Goal: Task Accomplishment & Management: Manage account settings

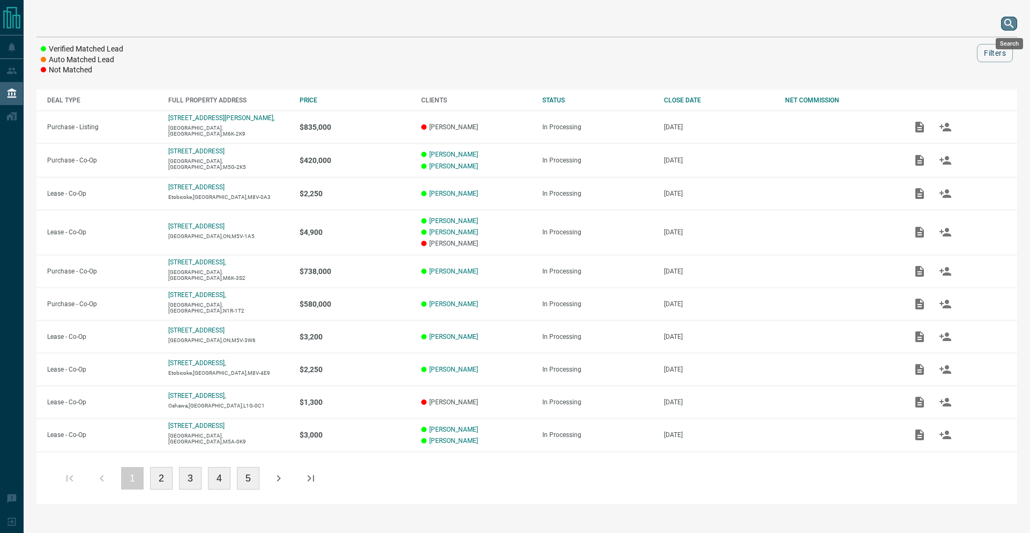
click at [1016, 23] on button "search button" at bounding box center [1009, 24] width 16 height 14
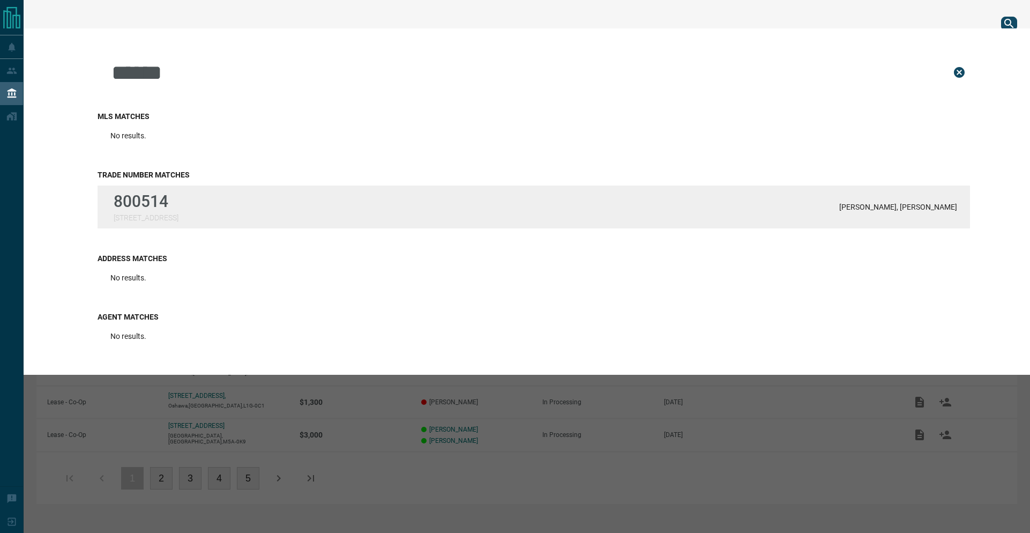
type input "******"
click at [179, 213] on p "[STREET_ADDRESS]" at bounding box center [146, 217] width 65 height 9
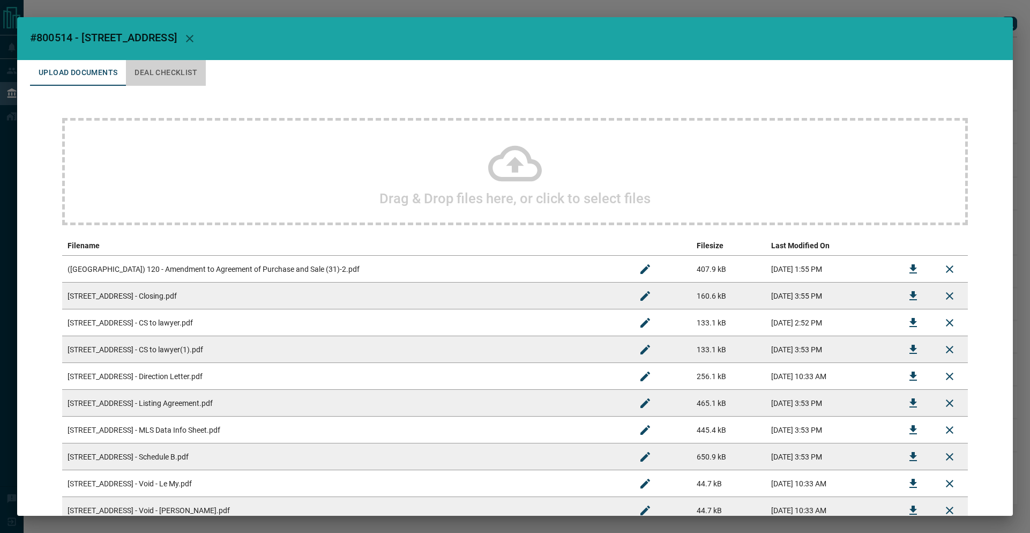
click at [185, 64] on button "Deal Checklist" at bounding box center [166, 73] width 80 height 26
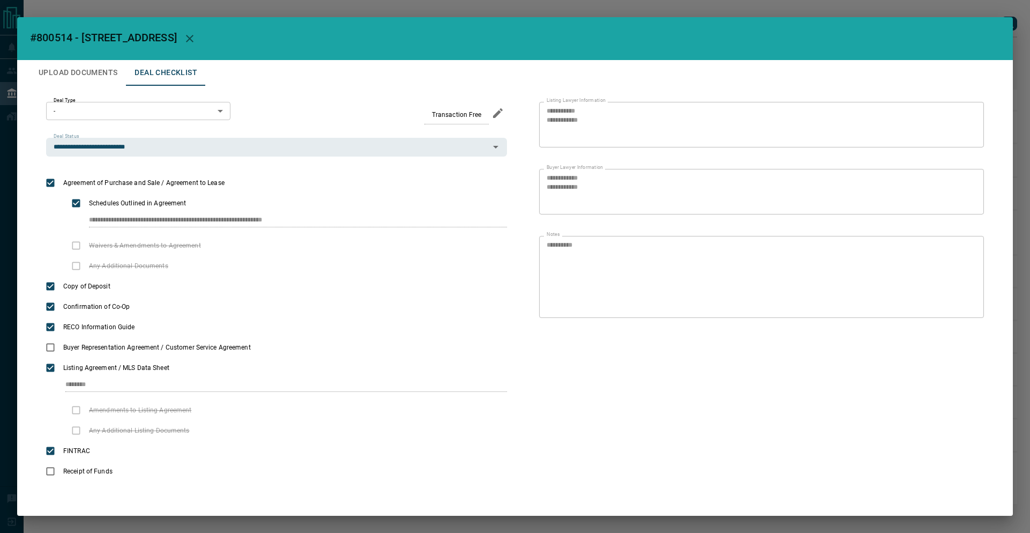
click at [68, 69] on button "Upload Documents" at bounding box center [78, 73] width 96 height 26
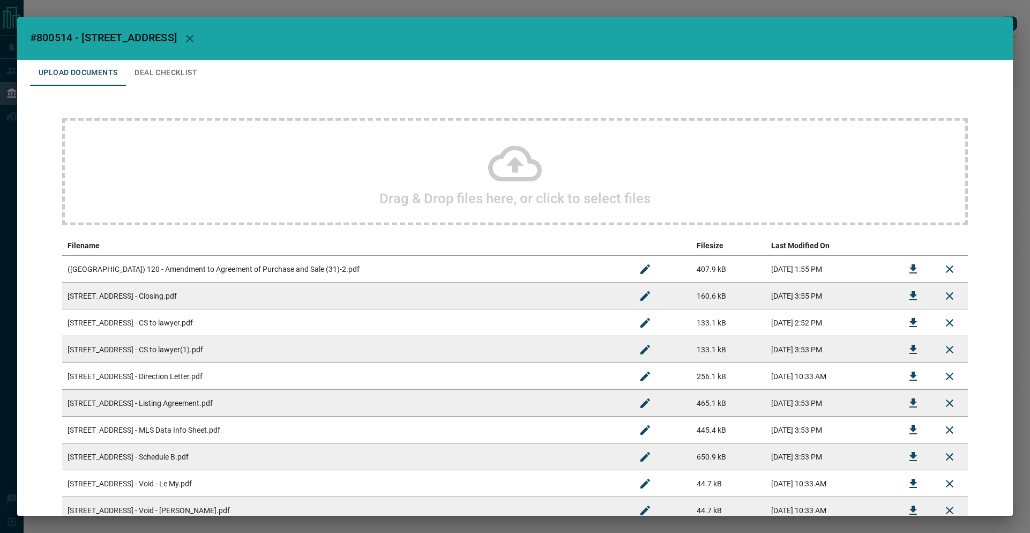
click at [68, 69] on button "Upload Documents" at bounding box center [78, 73] width 96 height 26
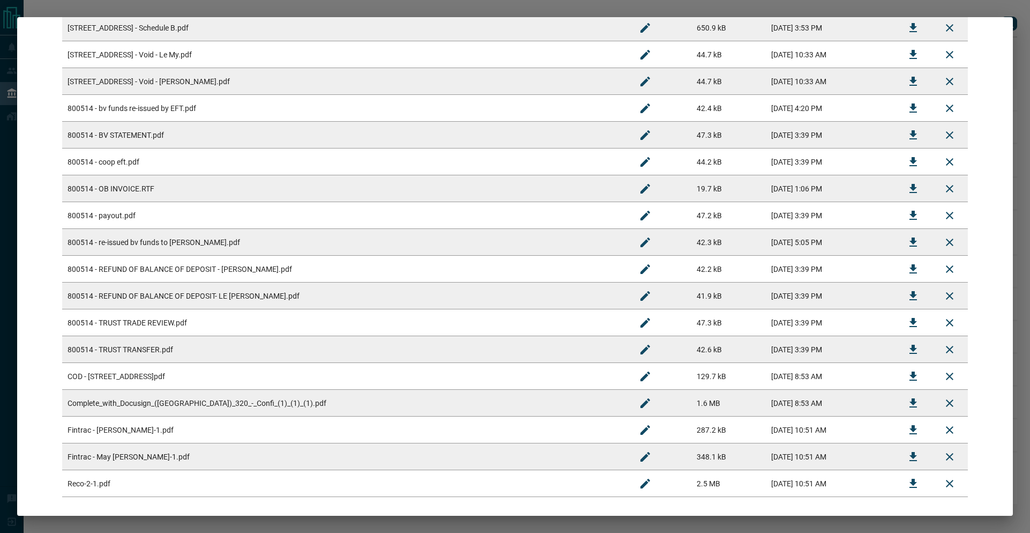
scroll to position [410, 0]
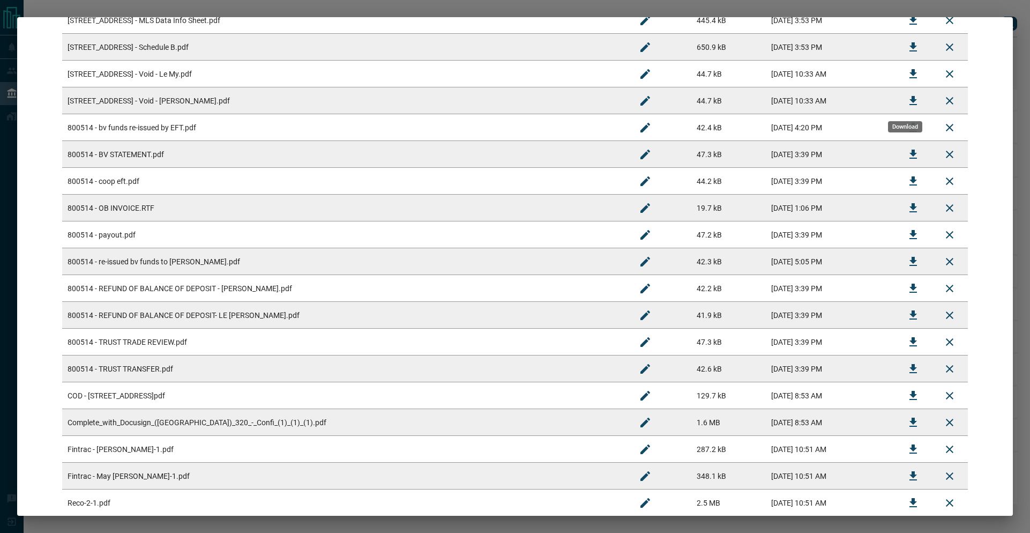
click at [910, 100] on icon "Download" at bounding box center [914, 100] width 8 height 9
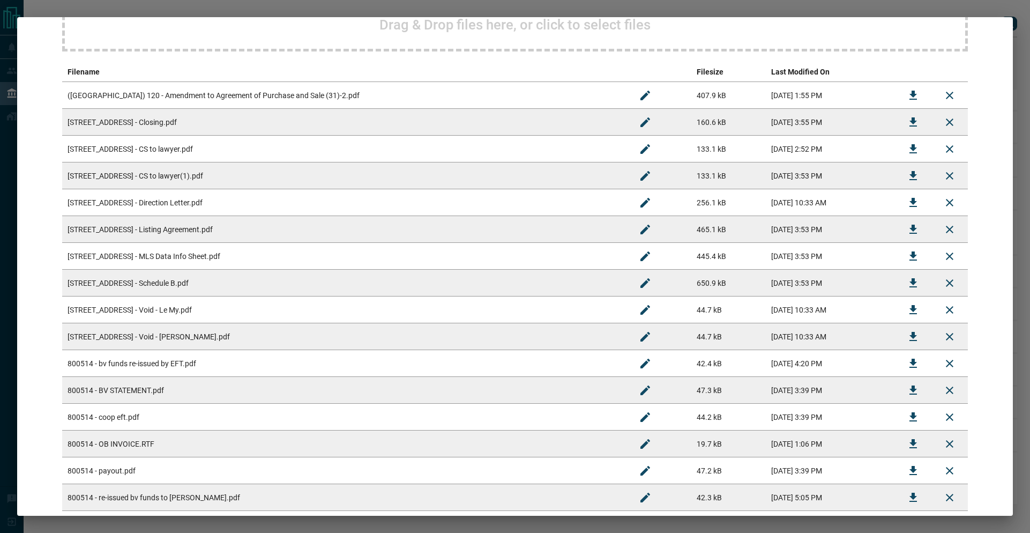
scroll to position [280, 0]
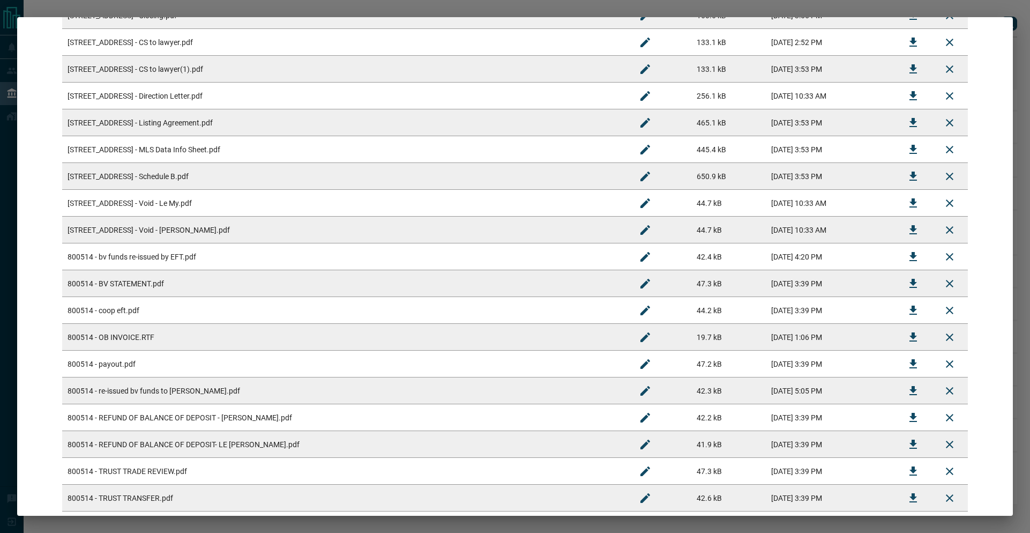
click at [190, 331] on td "800514 - OB INVOICE.RTF" at bounding box center [344, 337] width 565 height 27
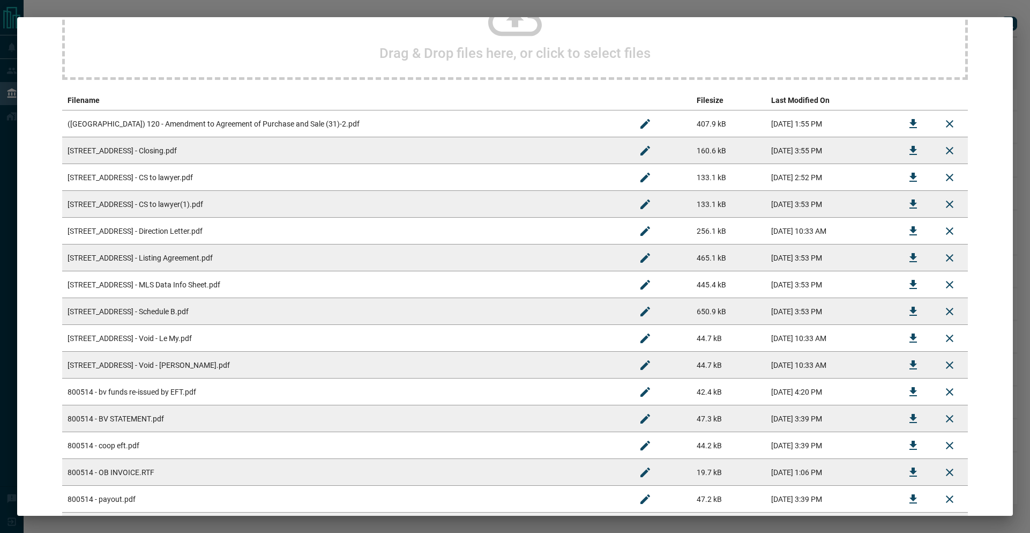
scroll to position [67, 0]
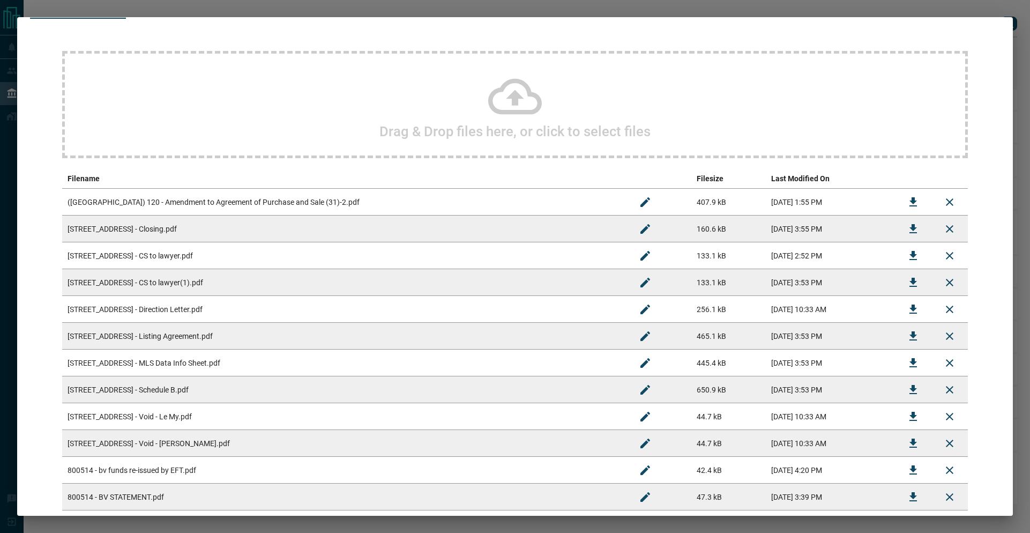
click at [242, 399] on td "[STREET_ADDRESS] - Schedule B.pdf" at bounding box center [344, 389] width 565 height 27
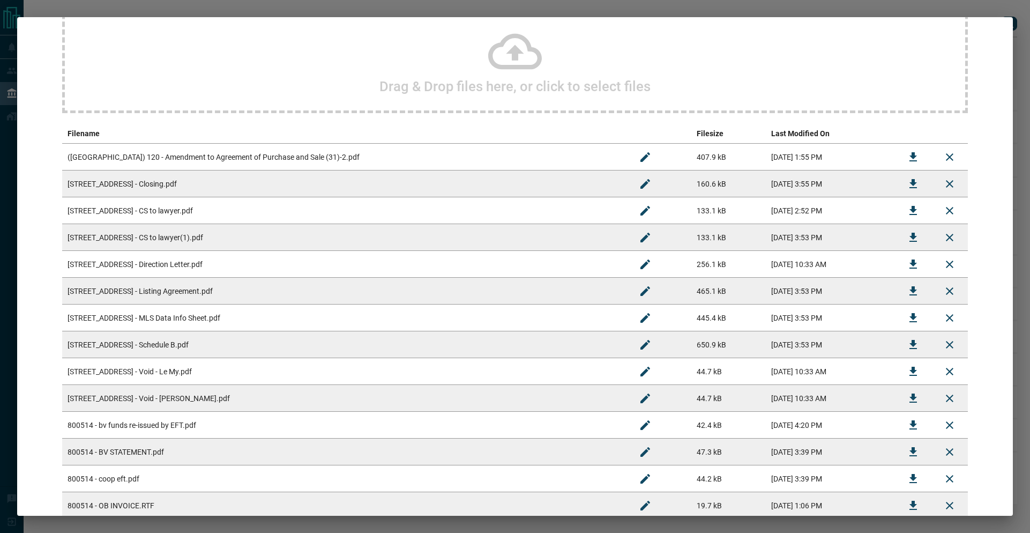
scroll to position [340, 0]
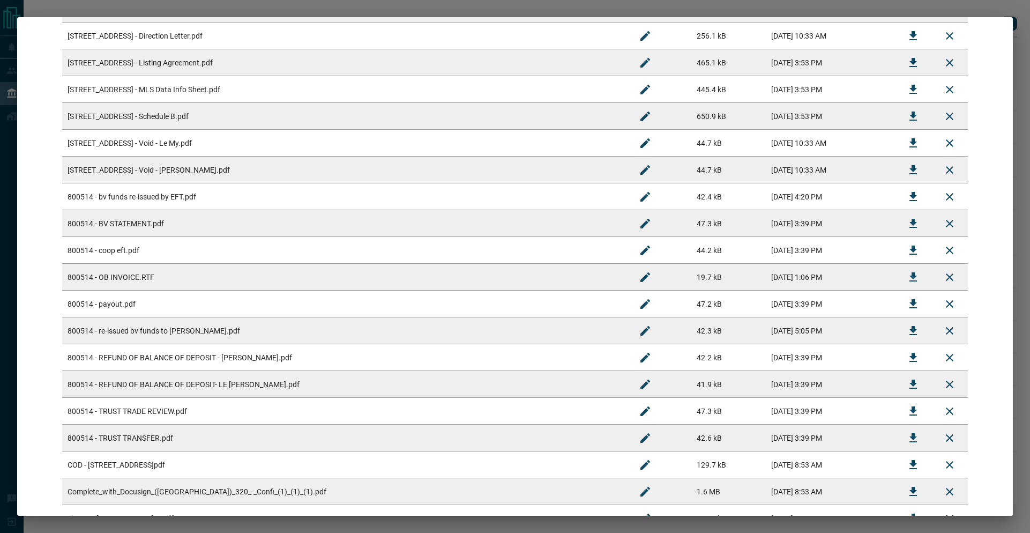
click at [229, 261] on td "800514 - coop eft.pdf" at bounding box center [344, 250] width 565 height 27
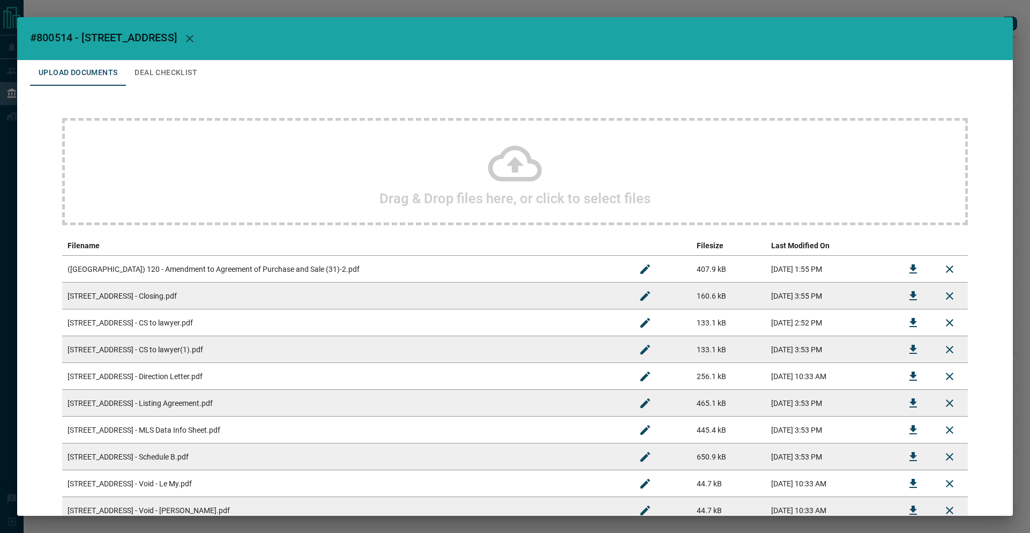
scroll to position [100, 0]
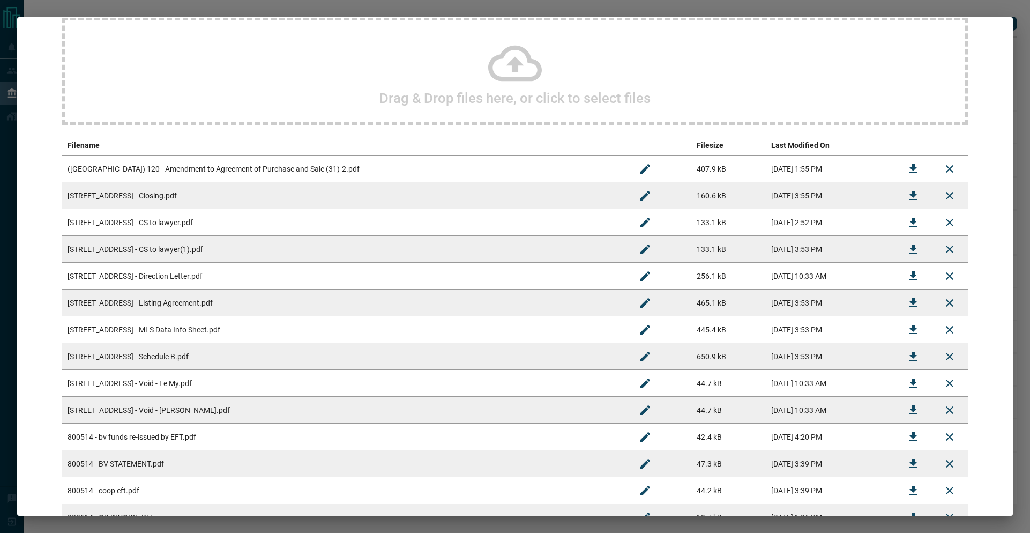
click at [193, 219] on td "[STREET_ADDRESS] - CS to lawyer.pdf" at bounding box center [344, 222] width 565 height 27
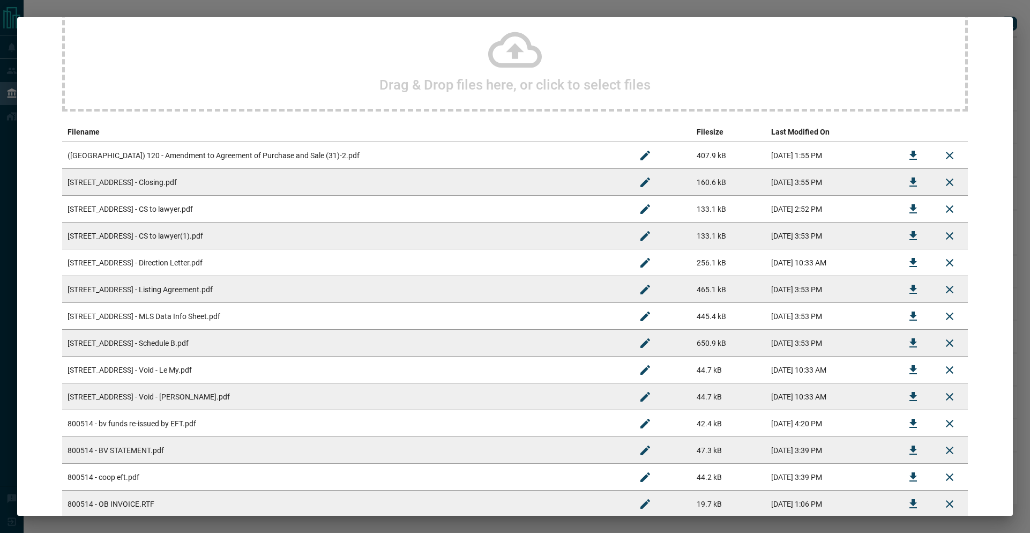
click at [320, 270] on td "[STREET_ADDRESS] - Direction Letter.pdf" at bounding box center [344, 262] width 565 height 27
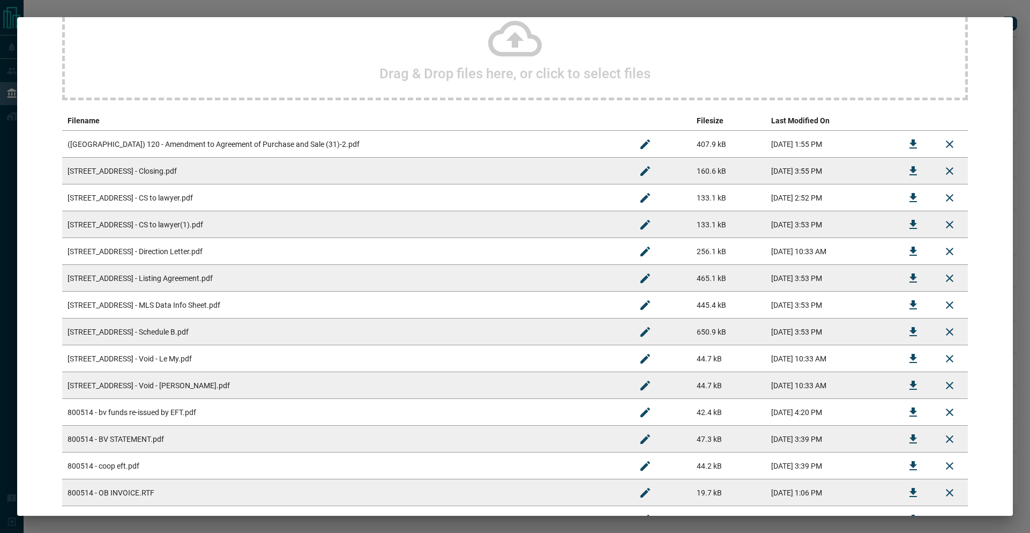
click at [909, 260] on button "Download" at bounding box center [914, 252] width 26 height 26
click at [465, 221] on td "[STREET_ADDRESS] - CS to lawyer(1).pdf" at bounding box center [344, 224] width 565 height 27
click at [907, 388] on icon "Download" at bounding box center [913, 385] width 13 height 13
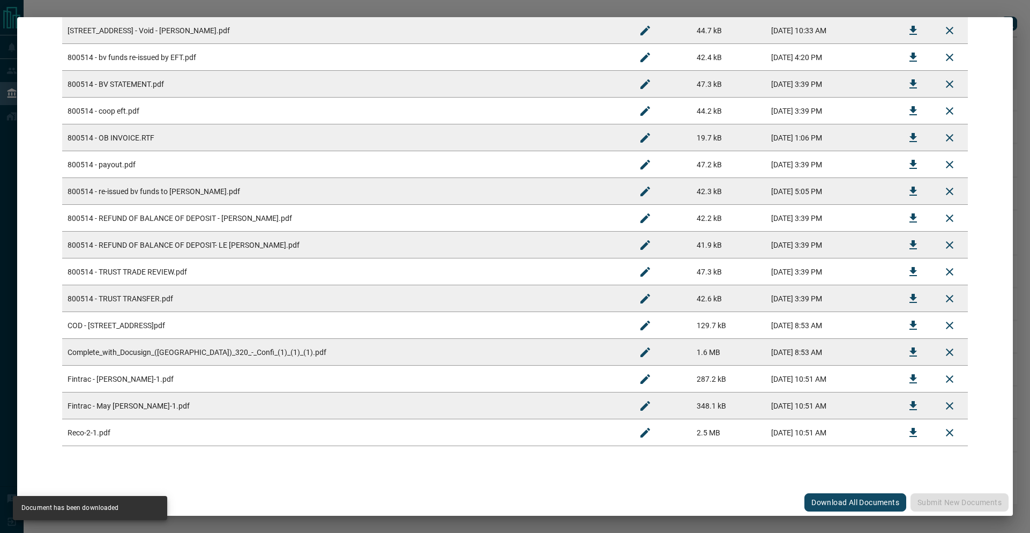
scroll to position [458, 0]
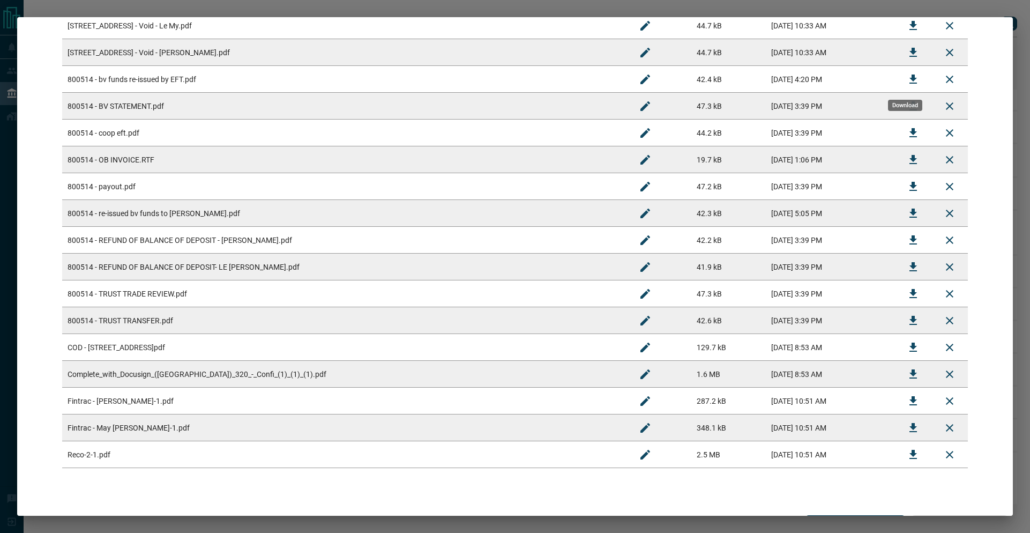
click at [908, 80] on icon "Download" at bounding box center [913, 79] width 13 height 13
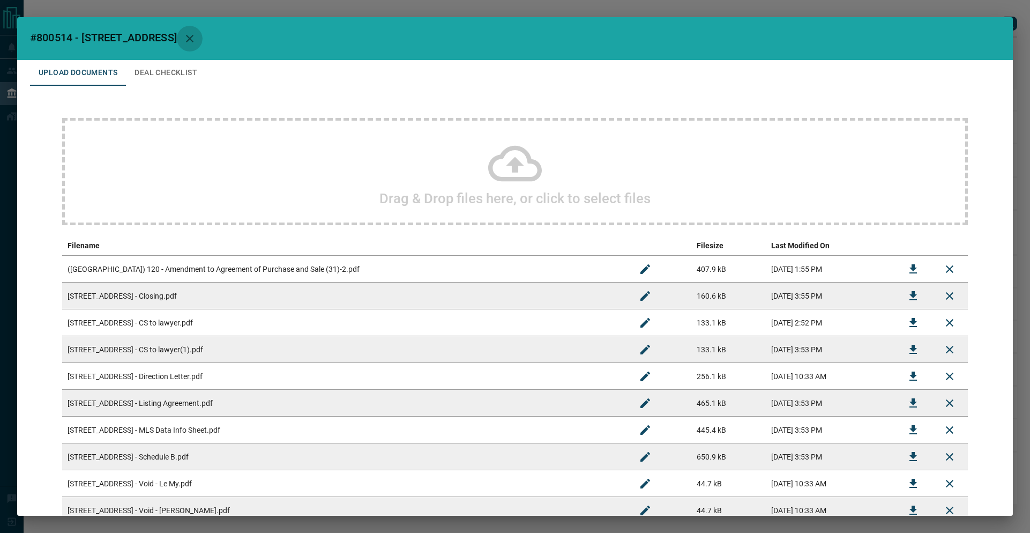
click at [196, 33] on icon "button" at bounding box center [189, 38] width 13 height 13
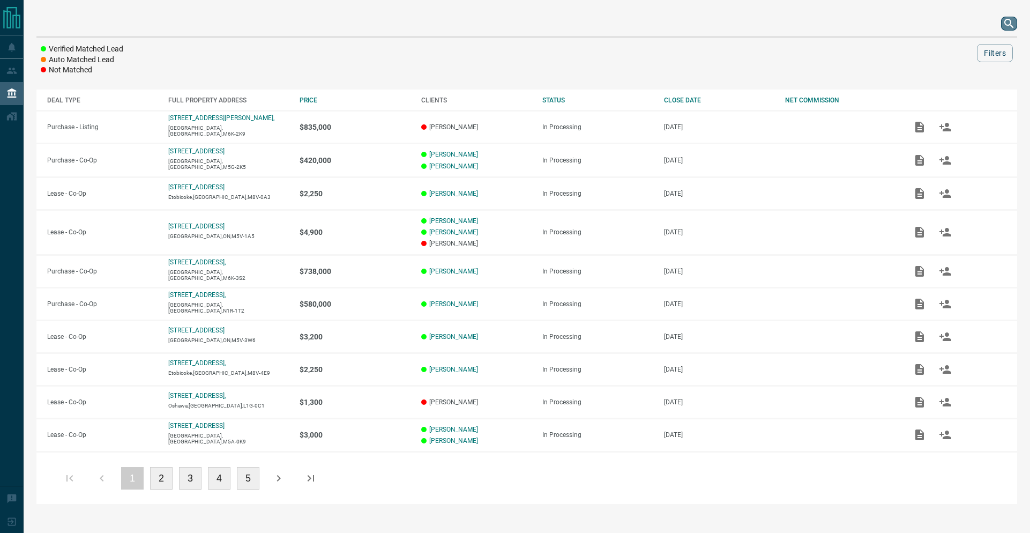
click at [1007, 20] on icon "search button" at bounding box center [1009, 23] width 13 height 13
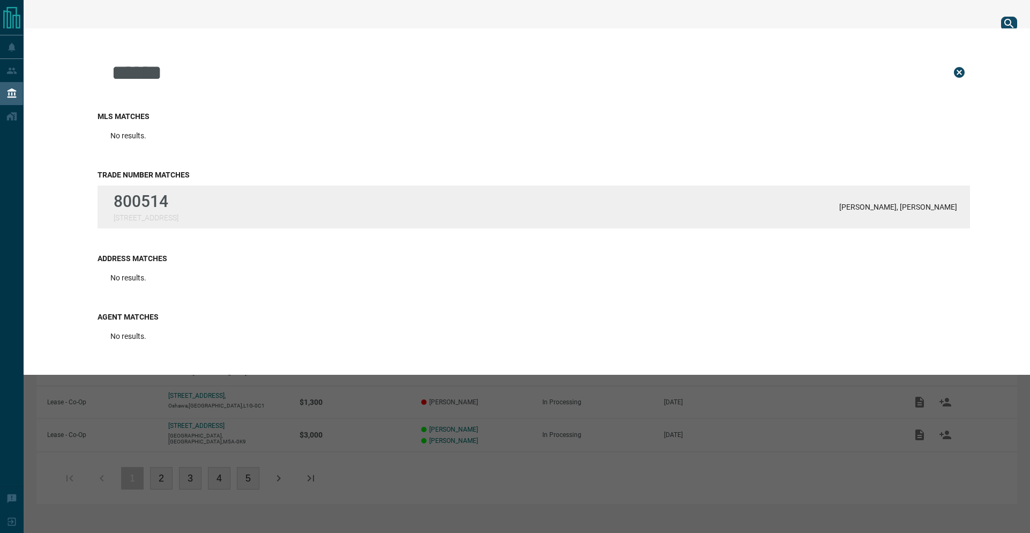
type input "******"
click at [444, 227] on div "800514 [STREET_ADDRESS][PERSON_NAME] Fridman" at bounding box center [534, 206] width 873 height 43
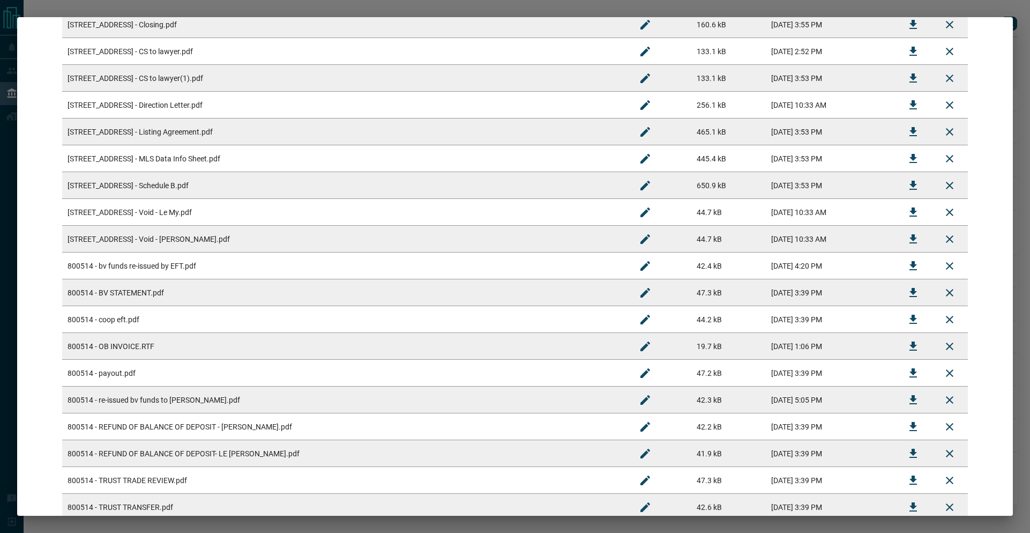
scroll to position [171, 0]
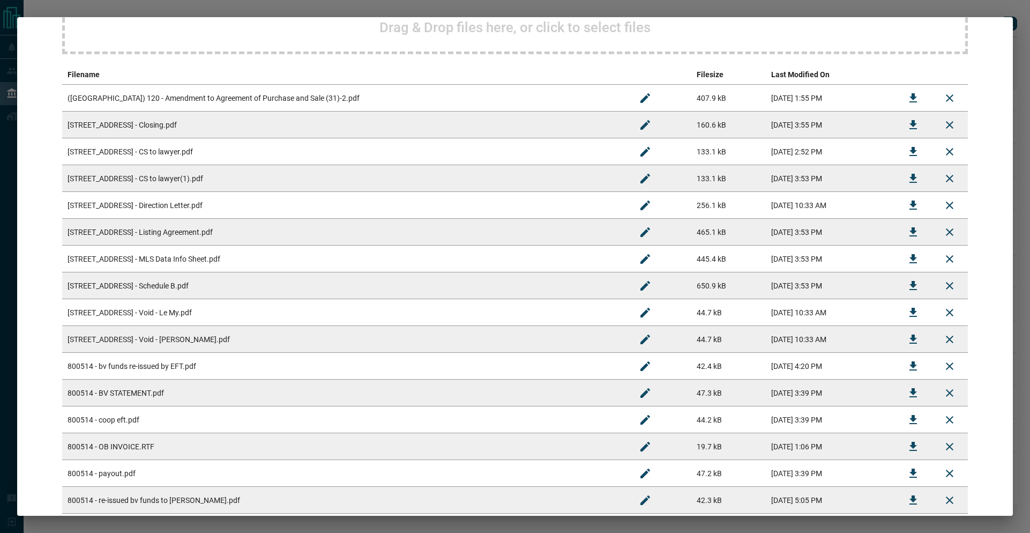
click at [910, 204] on icon "Download" at bounding box center [914, 204] width 8 height 9
click at [904, 204] on td at bounding box center [913, 205] width 36 height 27
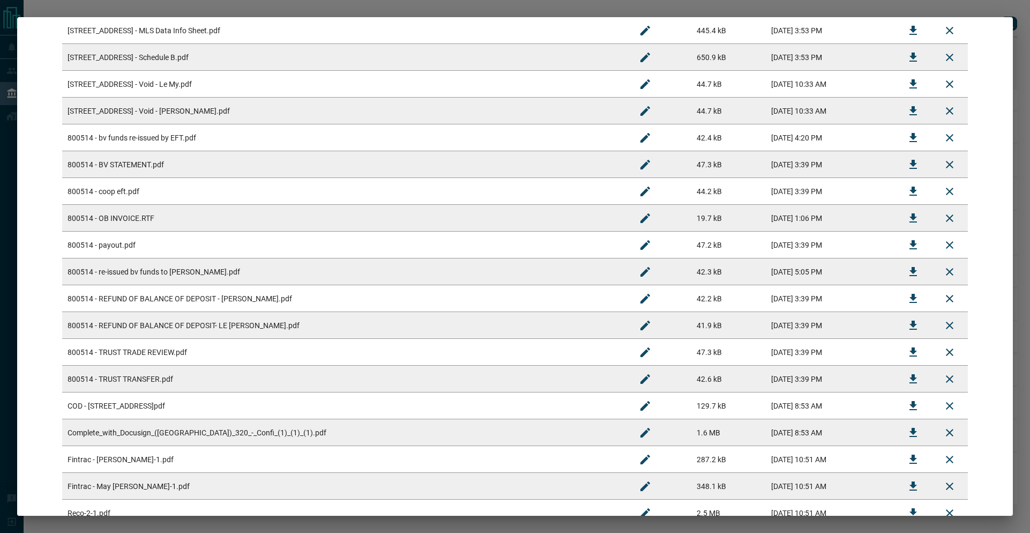
scroll to position [480, 0]
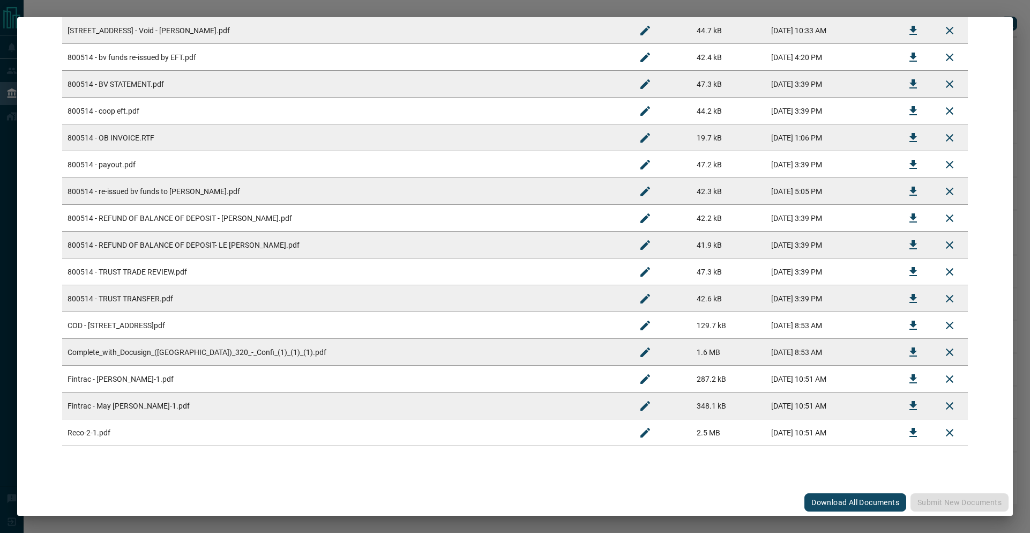
click at [1004, 11] on div "#800514 - [STREET_ADDRESS] Upload Documents Deal Checklist Drag & Drop files he…" at bounding box center [515, 266] width 1030 height 533
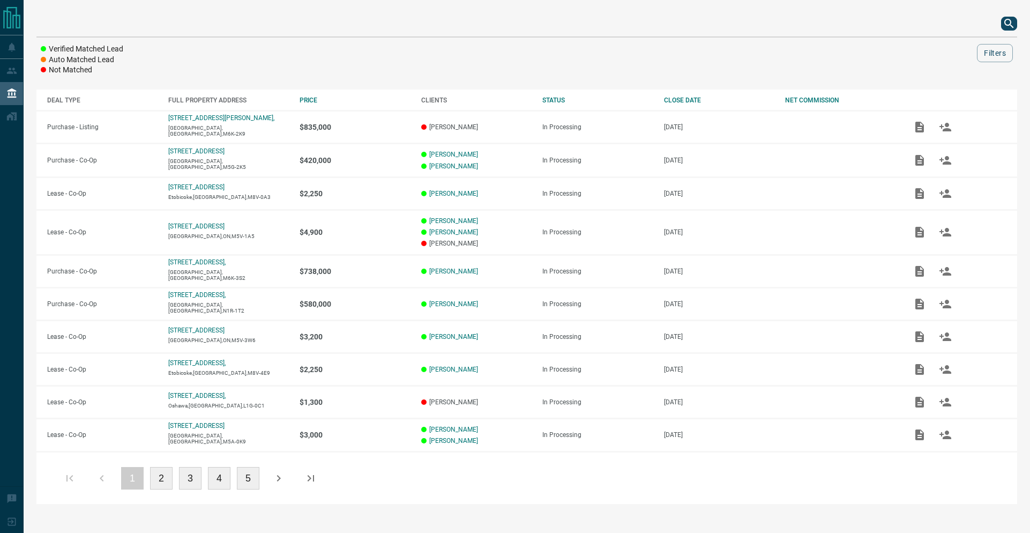
scroll to position [0, 0]
click at [1006, 21] on icon "search button" at bounding box center [1009, 23] width 9 height 9
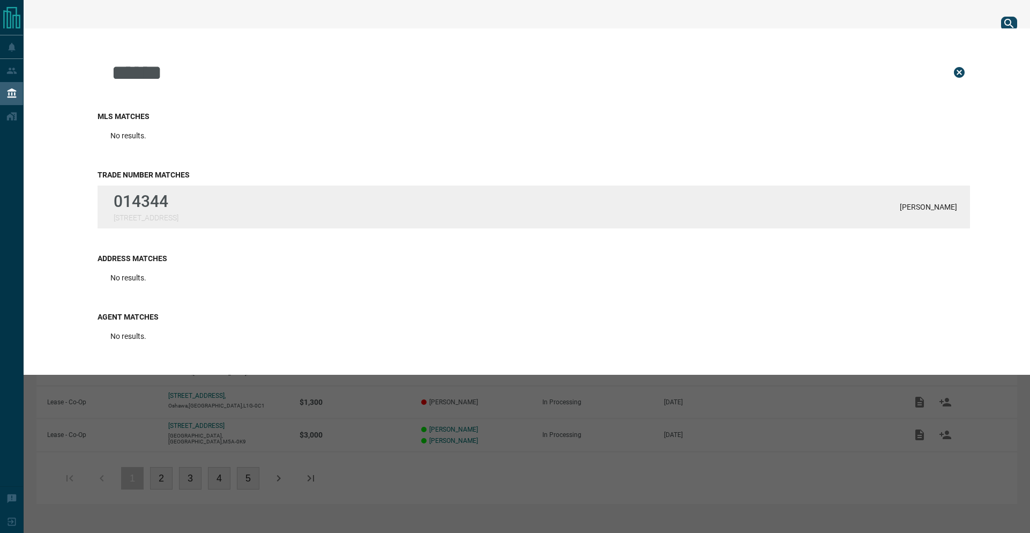
type input "******"
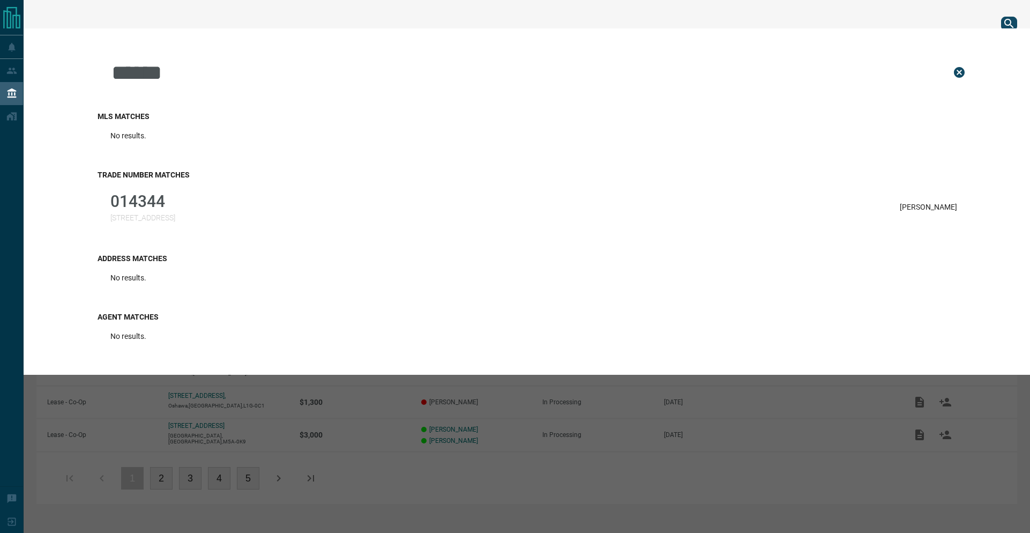
click at [172, 219] on p "[STREET_ADDRESS]" at bounding box center [142, 217] width 65 height 9
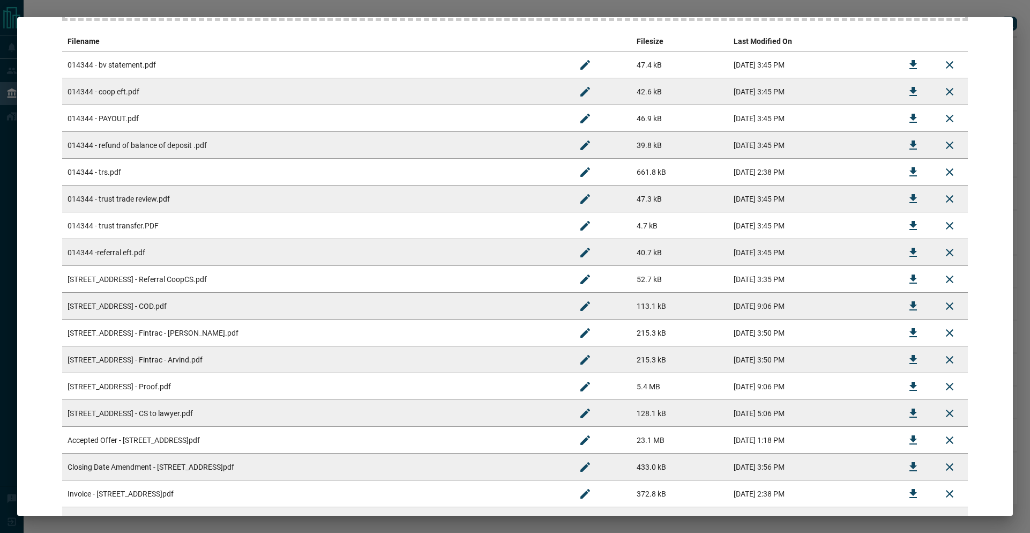
scroll to position [206, 0]
click at [202, 112] on td "014344 - PAYOUT.pdf" at bounding box center [314, 116] width 505 height 27
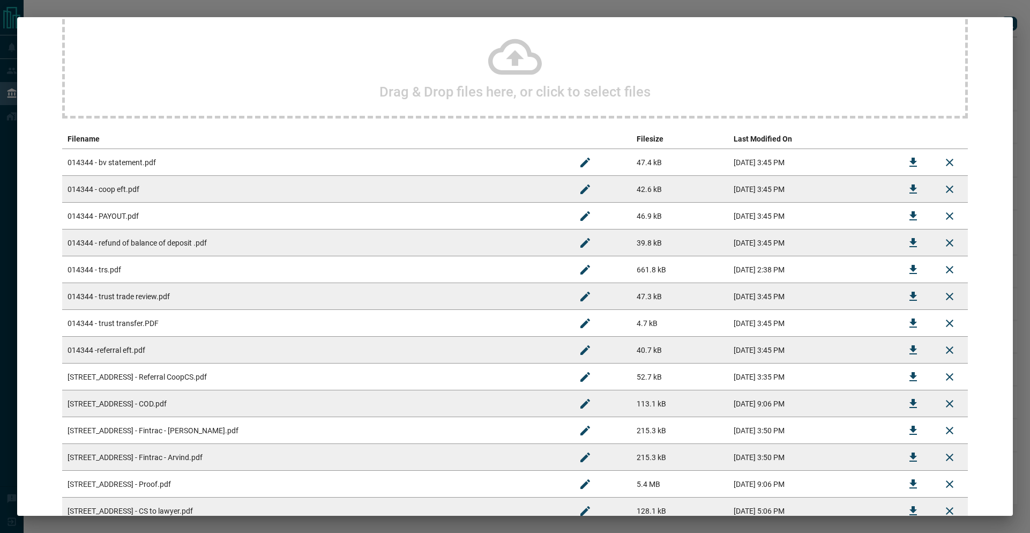
scroll to position [319, 0]
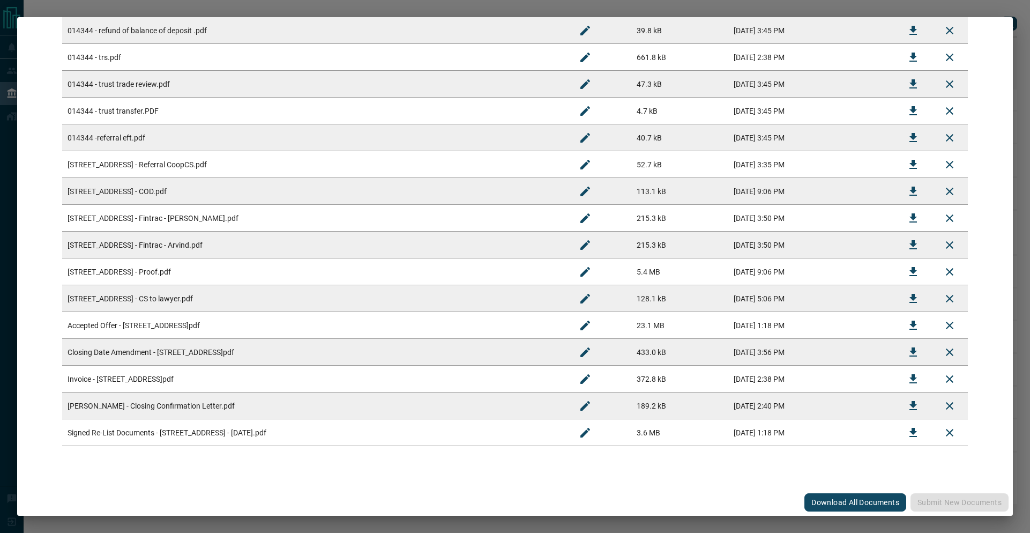
drag, startPoint x: 129, startPoint y: 402, endPoint x: 779, endPoint y: 359, distance: 651.7
click at [307, 389] on tbody "014344 - bv statement.pdf 47.4 kB [DATE] 3:45 PM 014344 - coop eft.pdf 42.6 kB …" at bounding box center [515, 191] width 906 height 509
click at [908, 408] on icon "Download" at bounding box center [913, 405] width 13 height 13
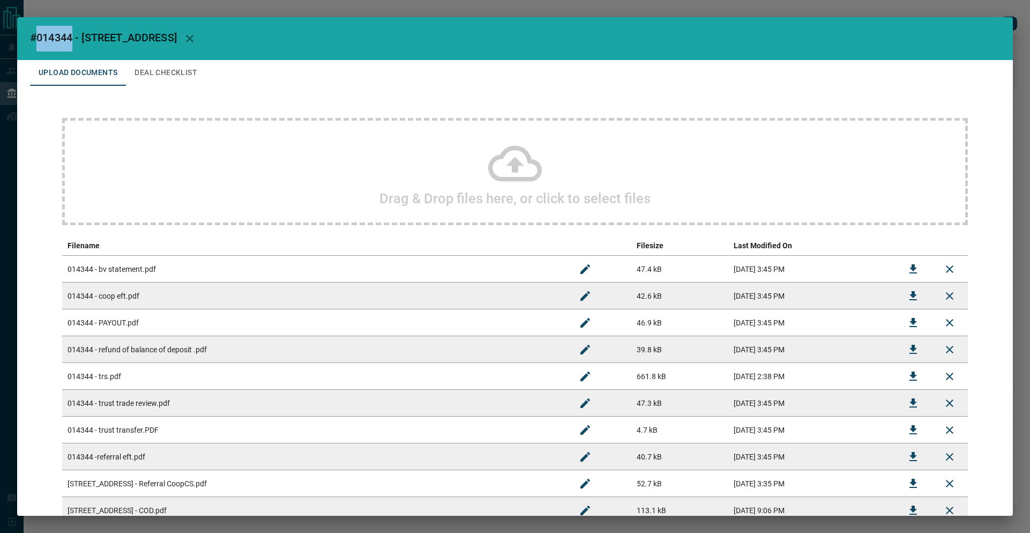
drag, startPoint x: 73, startPoint y: 37, endPoint x: 35, endPoint y: 33, distance: 38.8
click at [35, 33] on span "#014344 - [STREET_ADDRESS]" at bounding box center [103, 37] width 147 height 13
copy span "014344"
click at [553, 4] on div "#014344 - [GEOGRAPHIC_DATA] Upload Documents Deal Checklist Drag & Drop files h…" at bounding box center [515, 266] width 1030 height 533
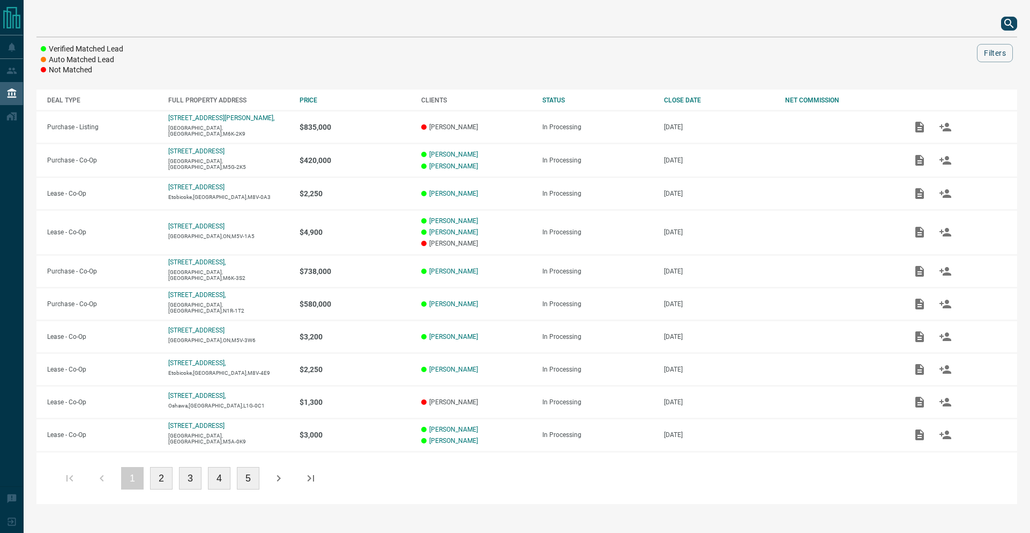
click at [1007, 24] on icon "search button" at bounding box center [1009, 23] width 13 height 13
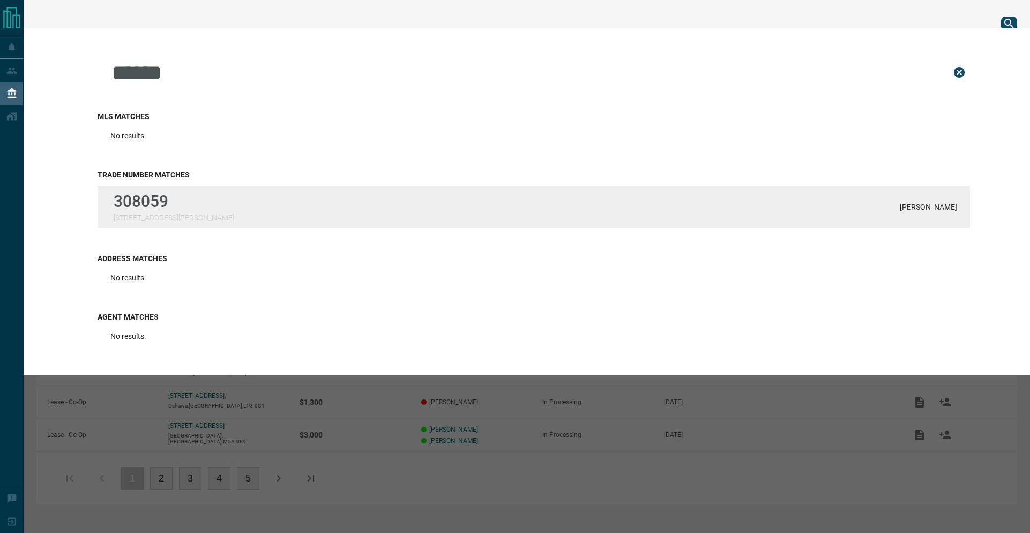
type input "******"
click at [391, 225] on div "308059 [STREET_ADDRESS][PERSON_NAME][PERSON_NAME]" at bounding box center [534, 206] width 873 height 43
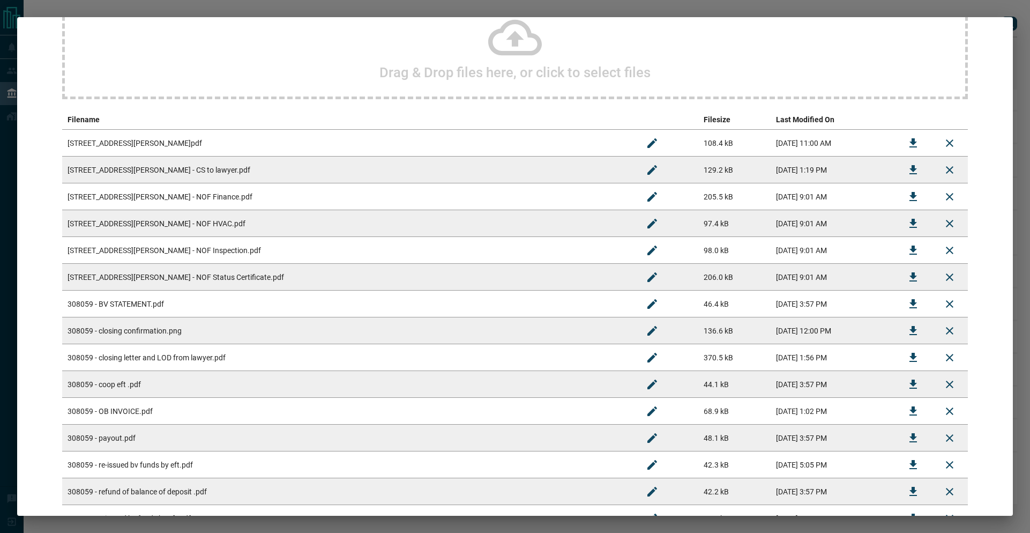
scroll to position [235, 0]
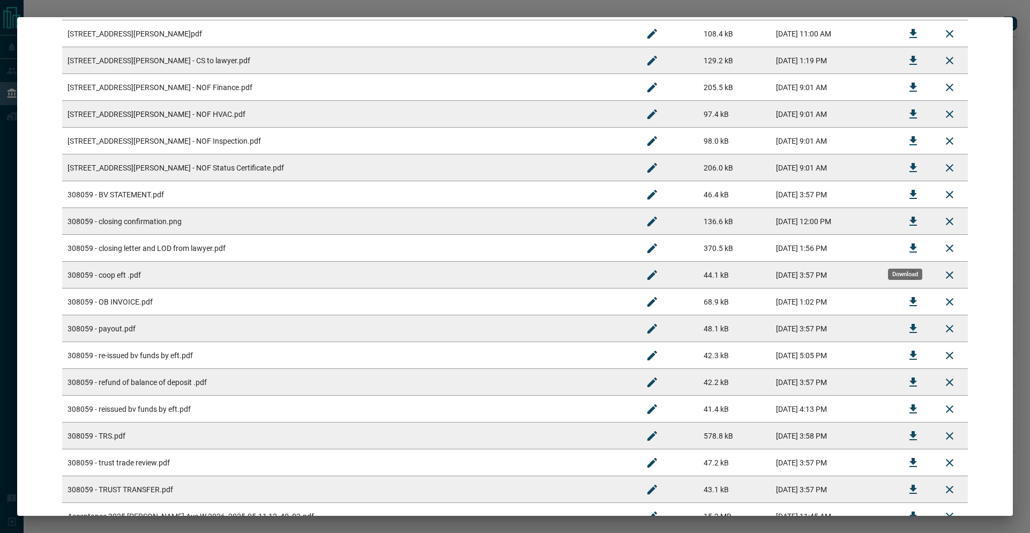
click at [910, 247] on icon "Download" at bounding box center [914, 247] width 8 height 9
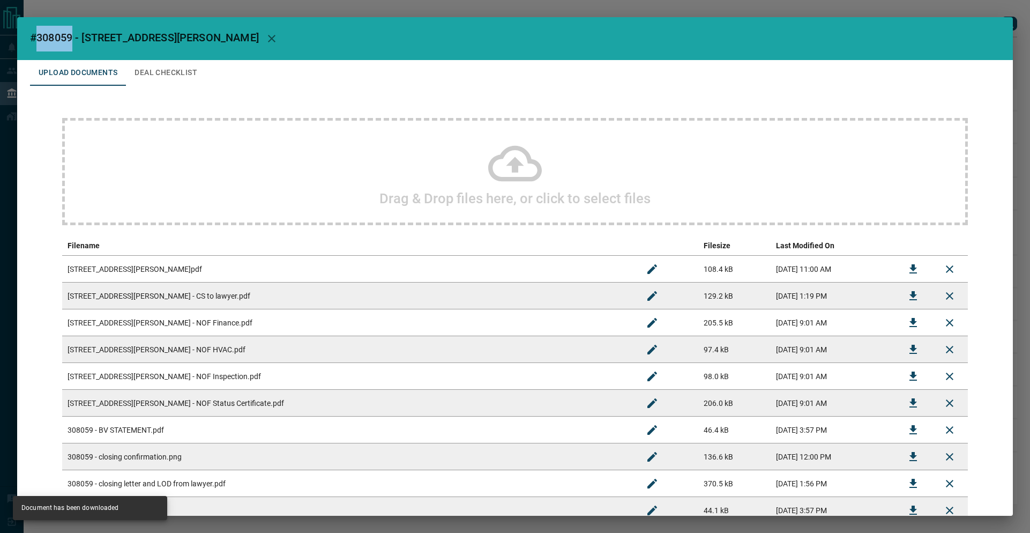
drag, startPoint x: 74, startPoint y: 38, endPoint x: 36, endPoint y: 40, distance: 37.6
click at [36, 40] on span "#308059 - [STREET_ADDRESS][PERSON_NAME]" at bounding box center [144, 37] width 229 height 13
copy span "308059"
click at [871, 11] on div "#308059 - [STREET_ADDRESS][PERSON_NAME] Upload Documents Deal Checklist Drag & …" at bounding box center [515, 266] width 1030 height 533
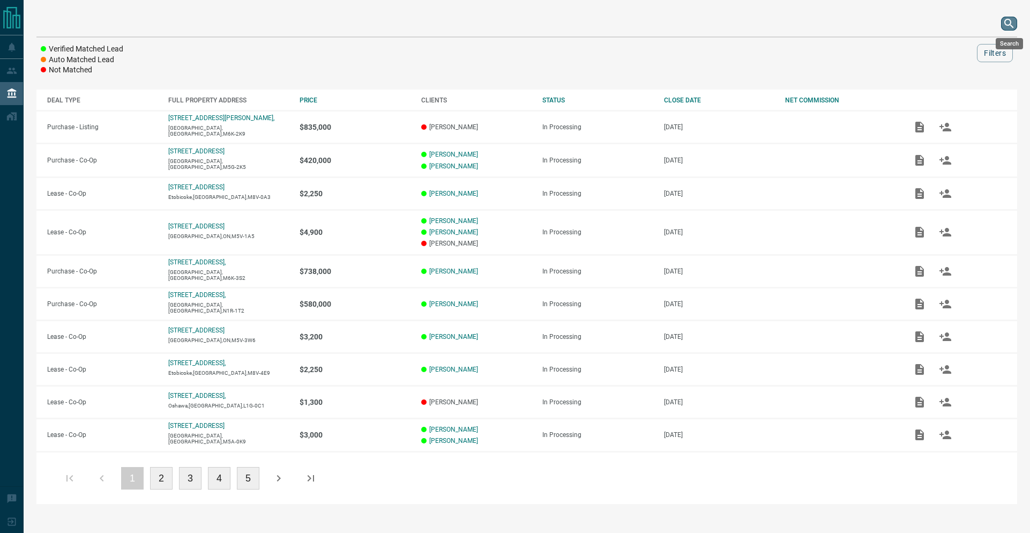
click at [1011, 26] on icon "search button" at bounding box center [1009, 23] width 13 height 13
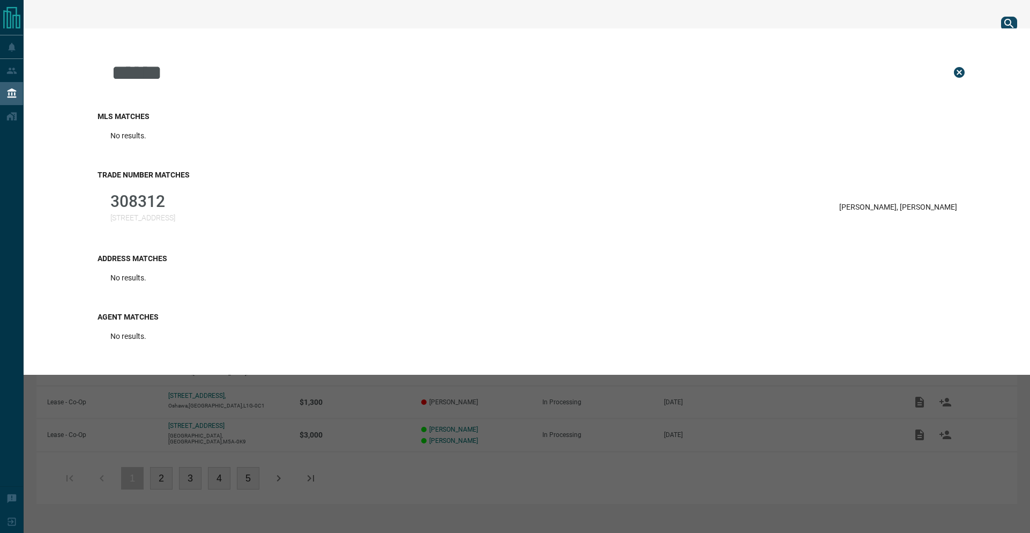
type input "******"
click at [295, 173] on h3 "Trade Number Matches" at bounding box center [534, 174] width 873 height 9
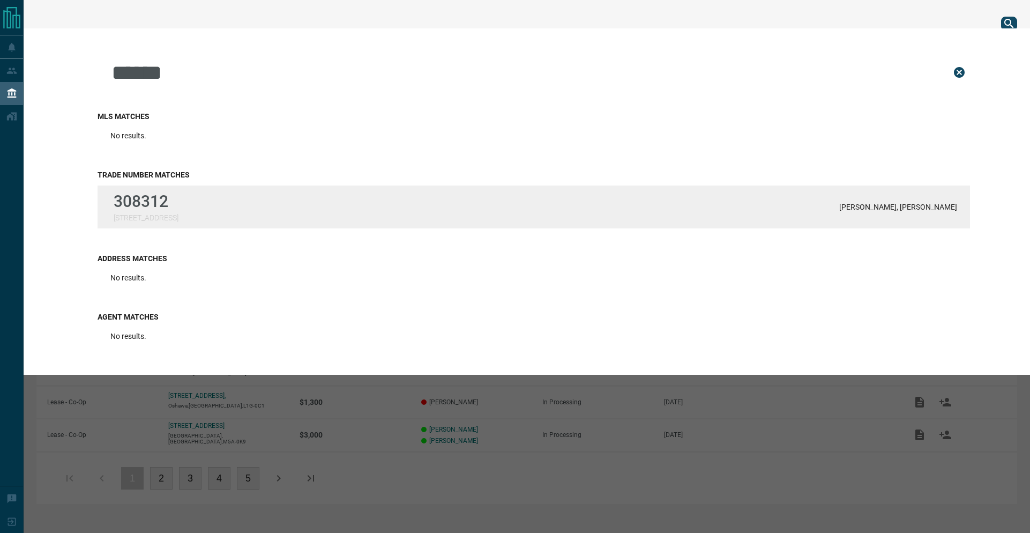
click at [293, 194] on div "308312 [STREET_ADDRESS][PERSON_NAME][PERSON_NAME]" at bounding box center [534, 206] width 873 height 43
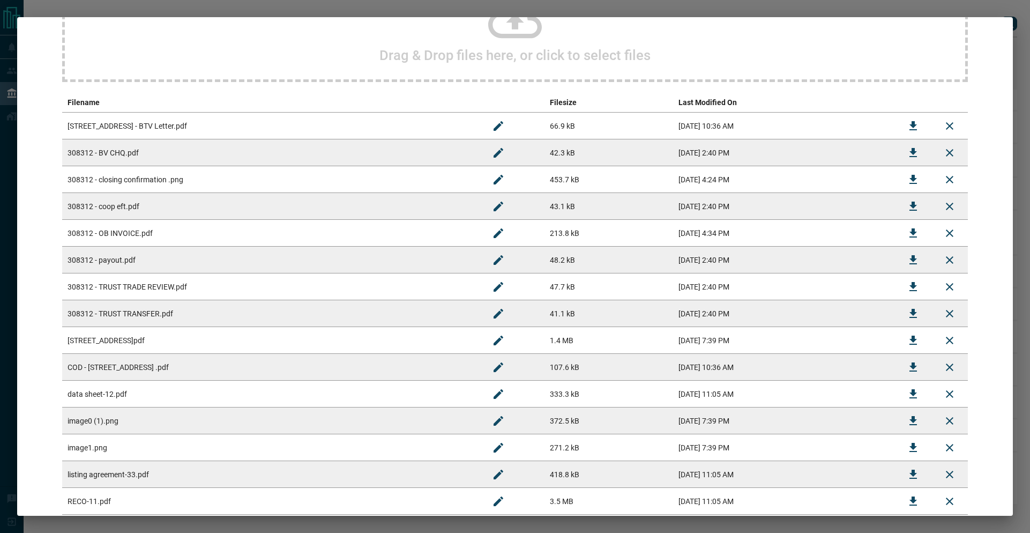
scroll to position [121, 0]
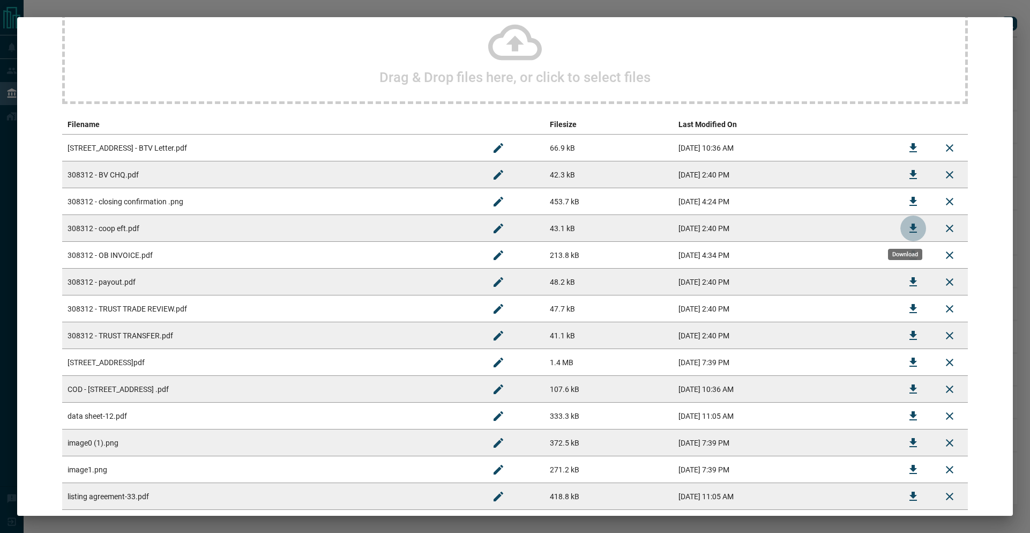
click at [901, 223] on button "Download" at bounding box center [914, 229] width 26 height 26
click at [564, 11] on div "#308312 - [GEOGRAPHIC_DATA] Upload Documents Deal Checklist Drag & Drop files h…" at bounding box center [515, 266] width 1030 height 533
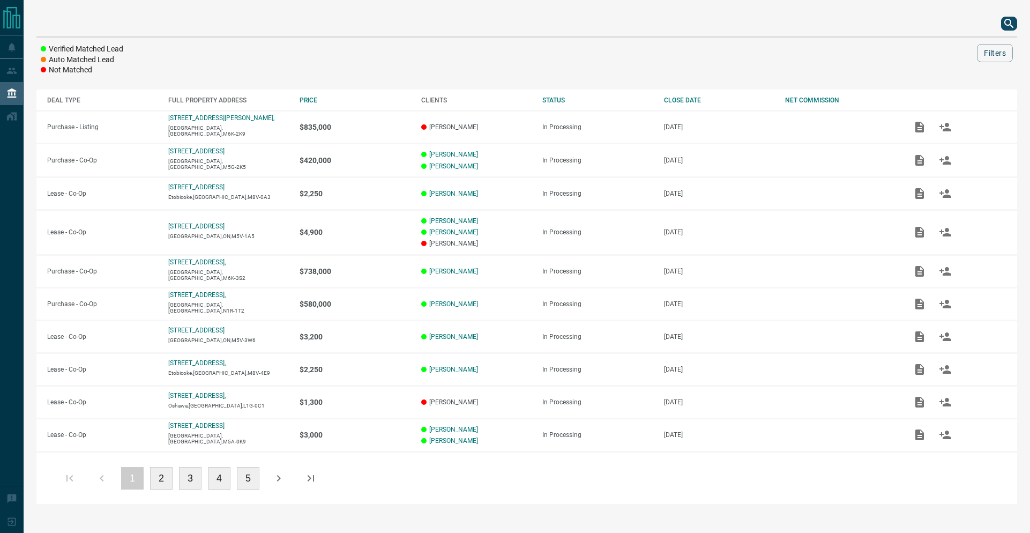
scroll to position [0, 0]
click at [564, 11] on div "null Upload Documents Deal Checklist Drag & Drop files here, or click to select…" at bounding box center [515, 266] width 1030 height 533
click at [689, 13] on div at bounding box center [526, 24] width 981 height 26
click at [1006, 25] on icon "search button" at bounding box center [1009, 23] width 9 height 9
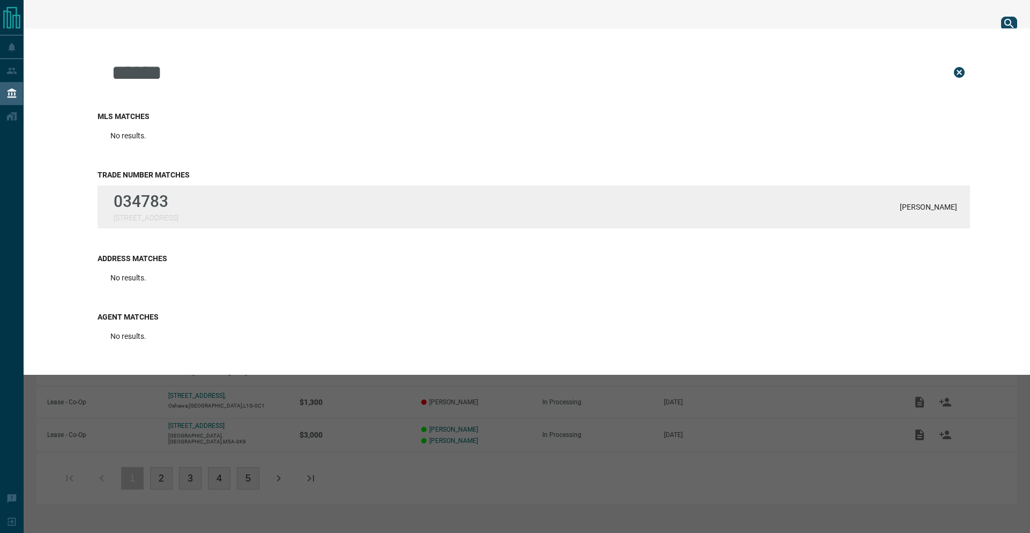
type input "******"
click at [704, 219] on div "034783 [STREET_ADDRESS][PERSON_NAME]" at bounding box center [534, 206] width 873 height 43
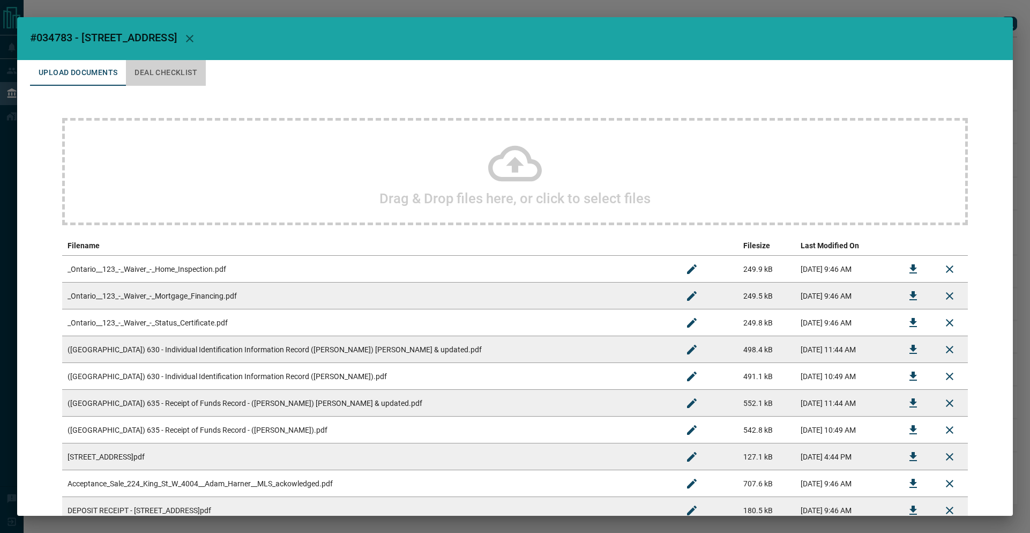
click at [161, 71] on button "Deal Checklist" at bounding box center [166, 73] width 80 height 26
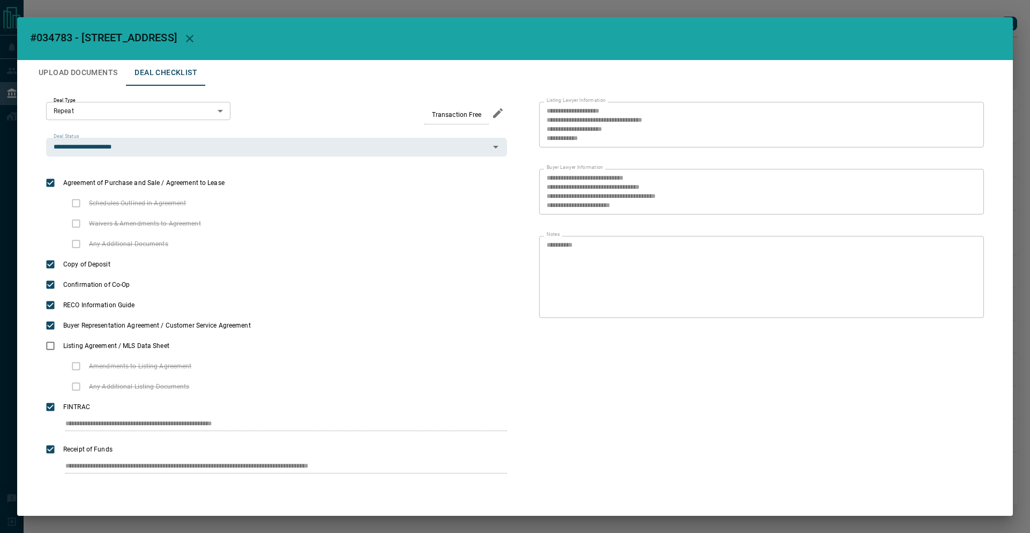
scroll to position [1, 0]
